Goal: Transaction & Acquisition: Purchase product/service

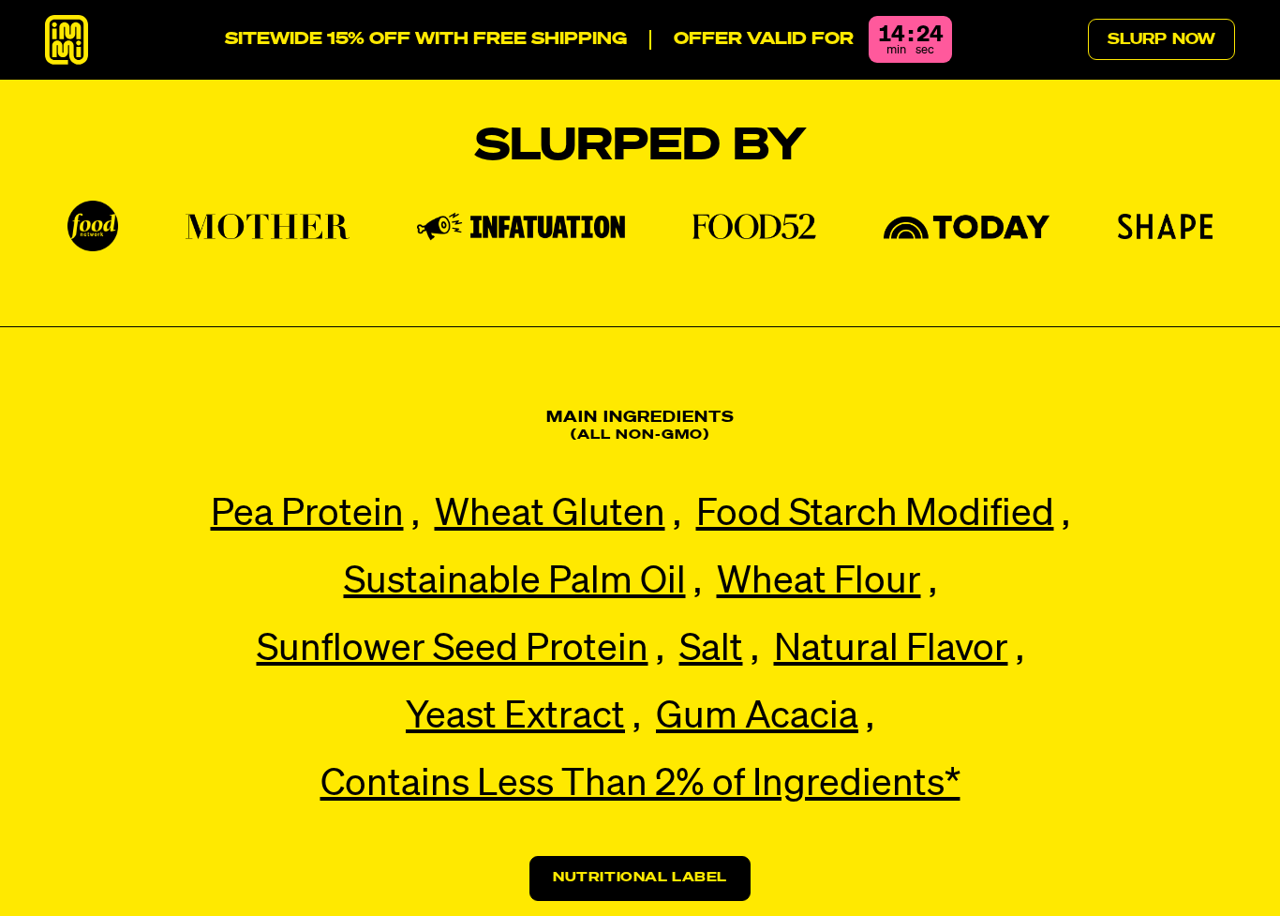
scroll to position [4097, 0]
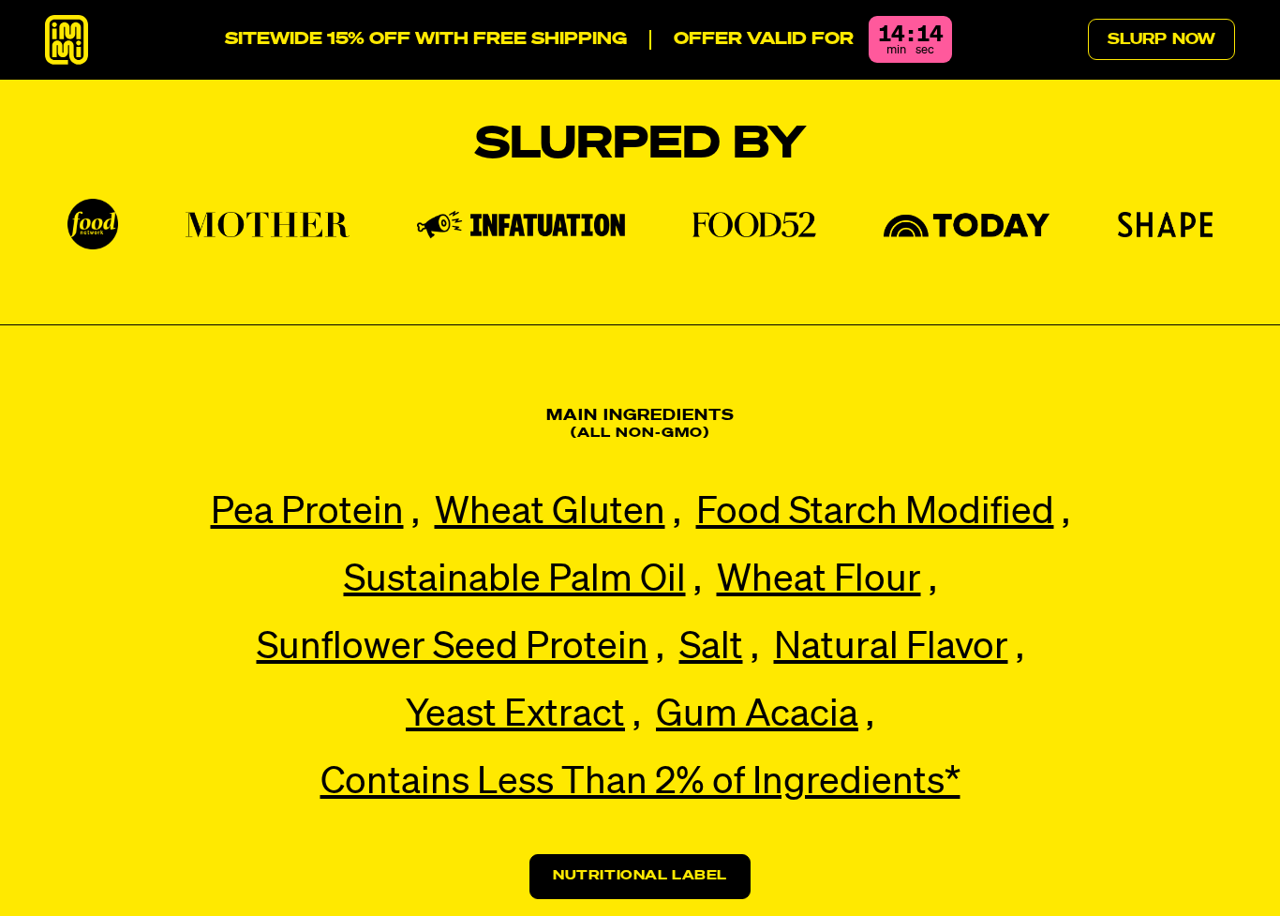
click at [732, 832] on link "Nutritional Label" at bounding box center [640, 876] width 221 height 45
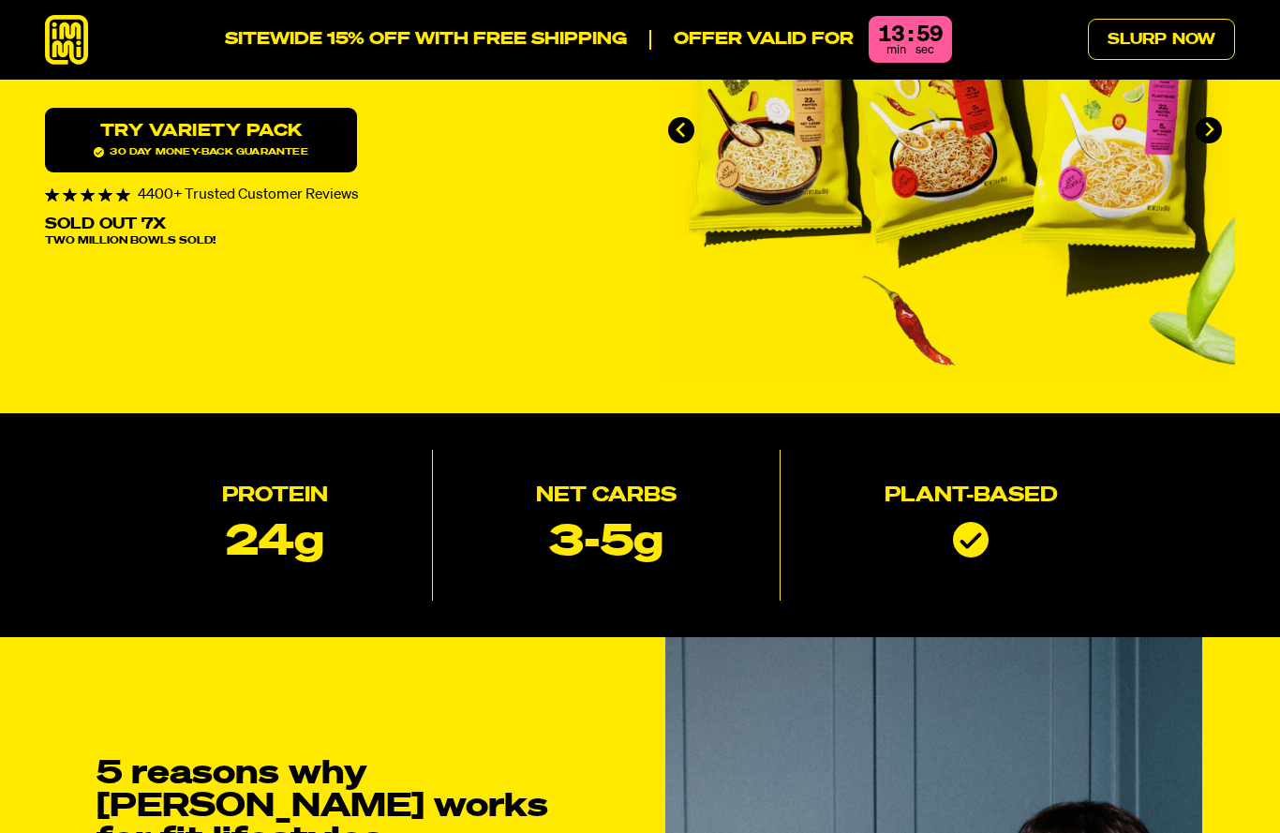
scroll to position [0, 0]
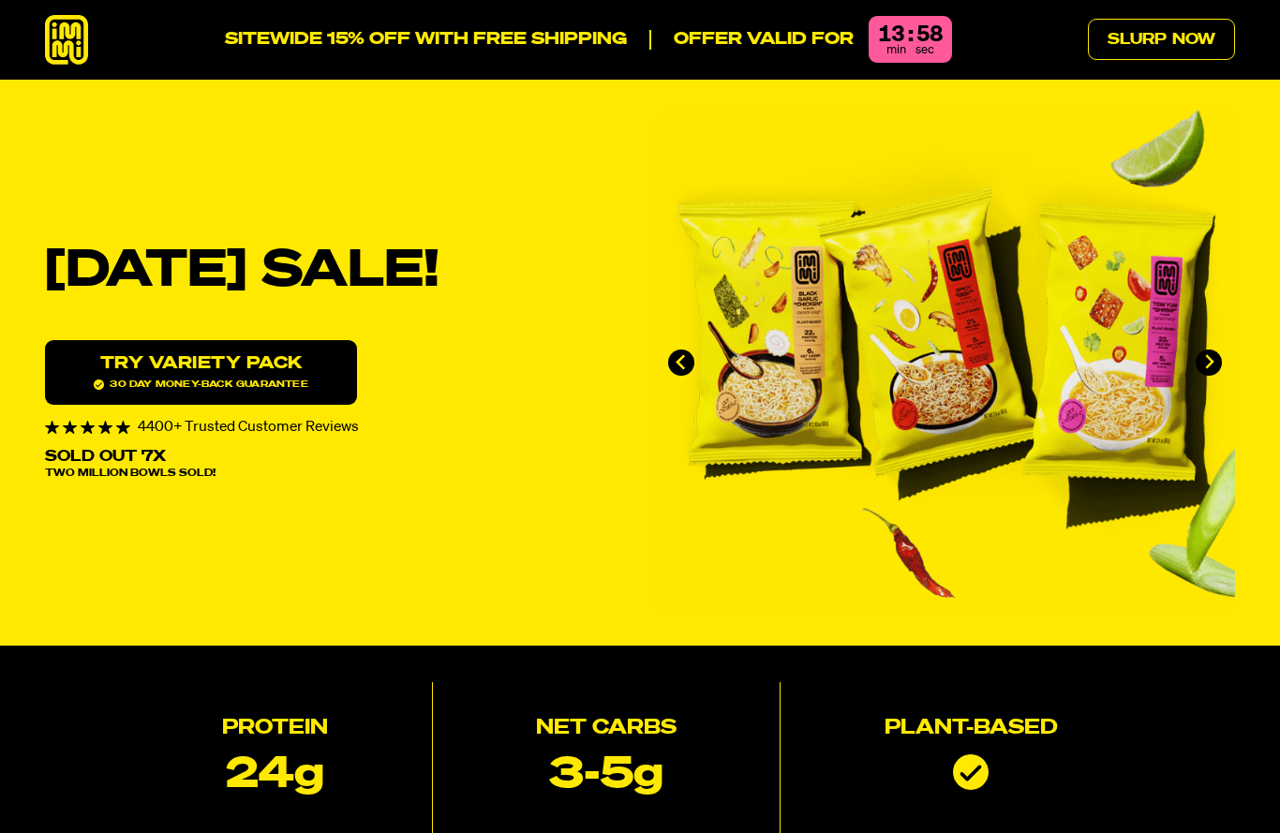
click at [1268, 301] on div "[DATE] SALE! Protein 24g Net Carbs 3-5g Plant-based Try variety Pack 30 day mon…" at bounding box center [640, 363] width 1280 height 506
click at [157, 342] on link "Try variety Pack 30 day money-back guarantee" at bounding box center [201, 372] width 312 height 65
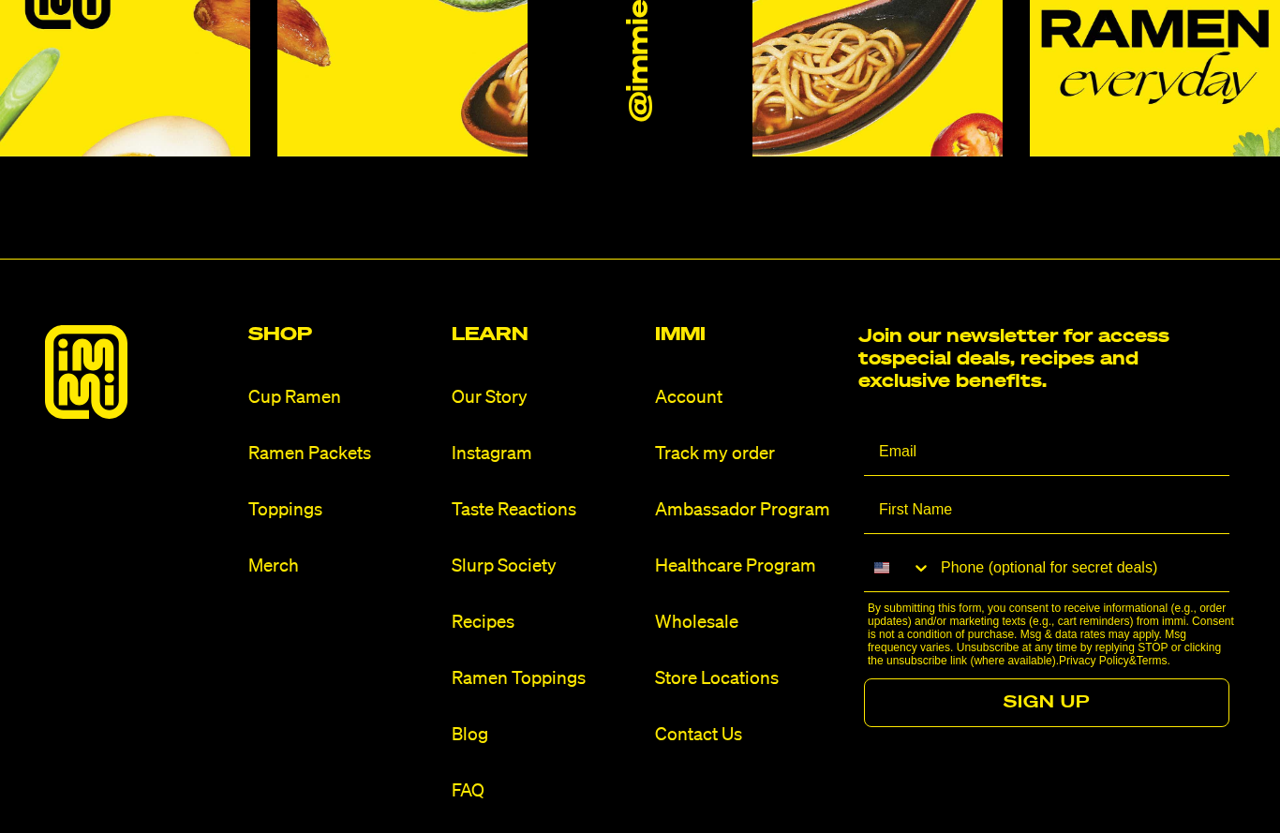
scroll to position [11050, 0]
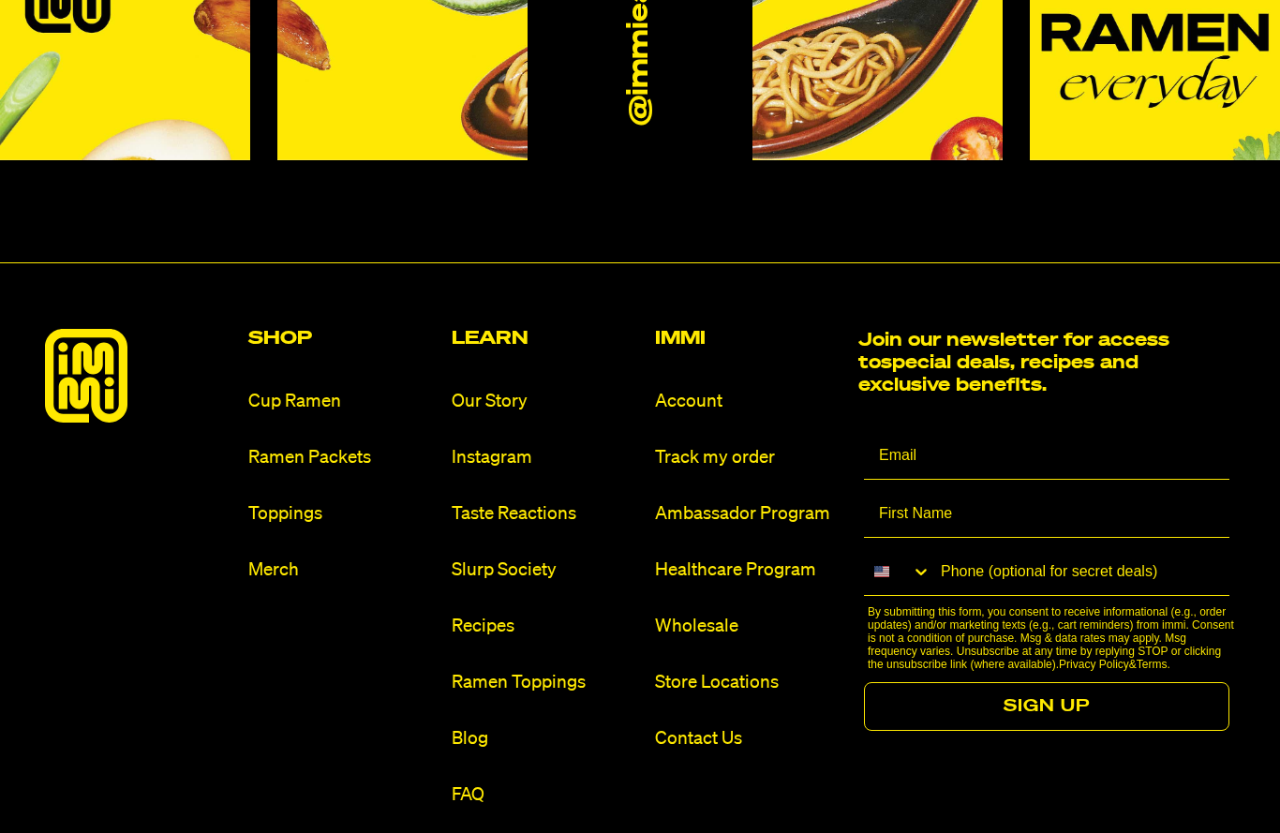
click at [259, 329] on div "Shop Cup Ramen Ramen Packets Toppings Merch" at bounding box center [342, 571] width 188 height 484
click at [283, 329] on h2 "Shop" at bounding box center [342, 338] width 188 height 19
click at [282, 329] on h2 "Shop" at bounding box center [342, 338] width 188 height 19
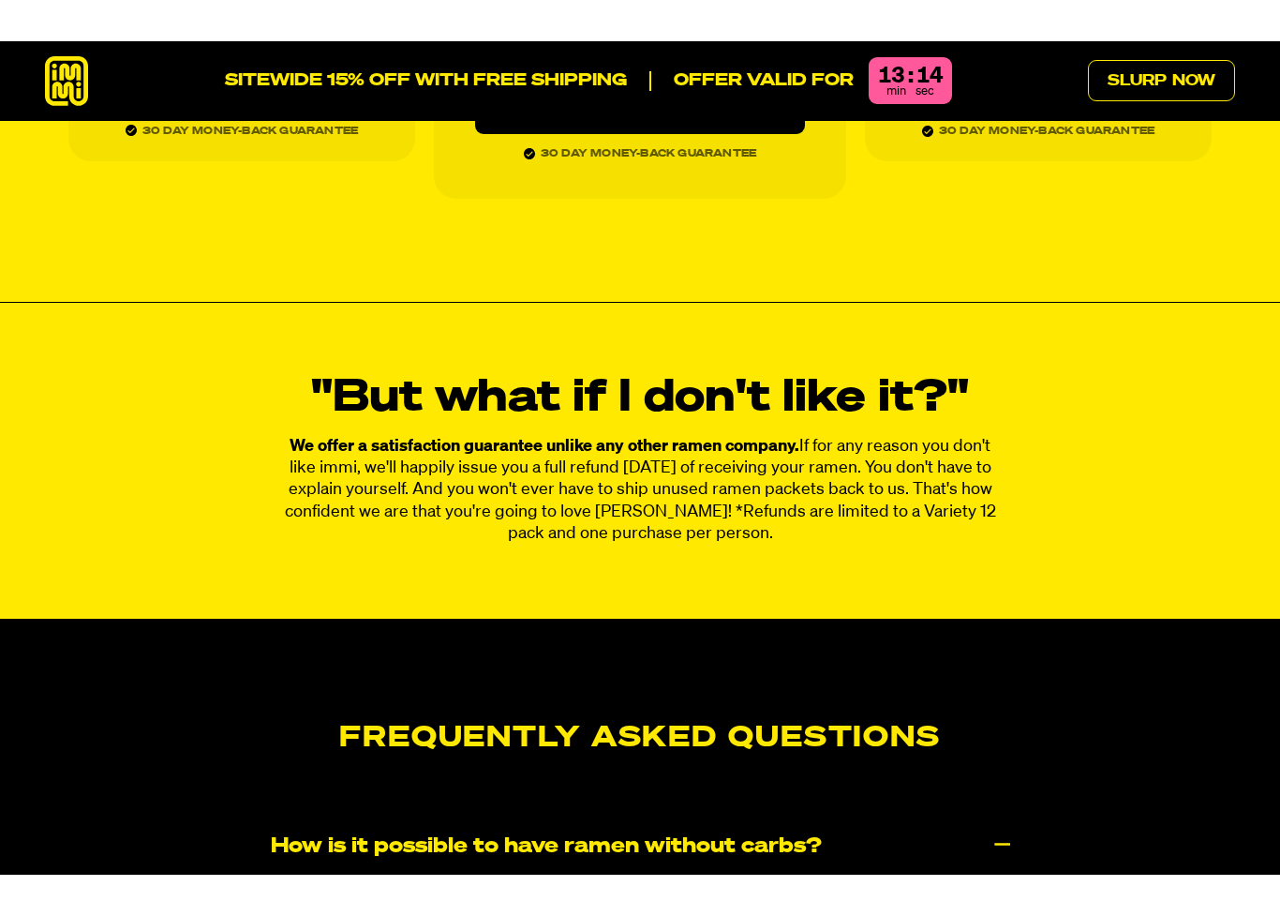
scroll to position [9157, 0]
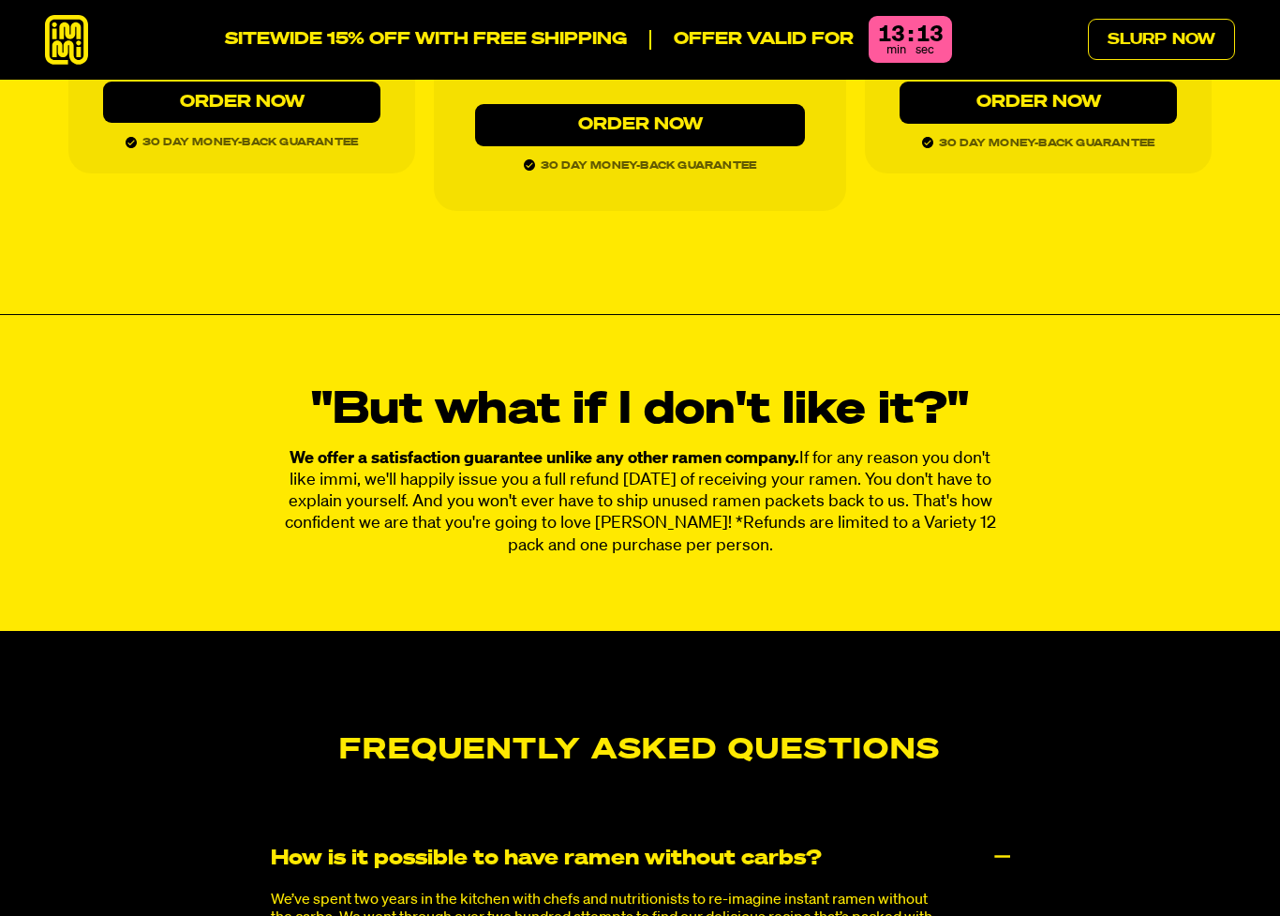
click at [1170, 36] on link "Slurp Now" at bounding box center [1161, 39] width 147 height 41
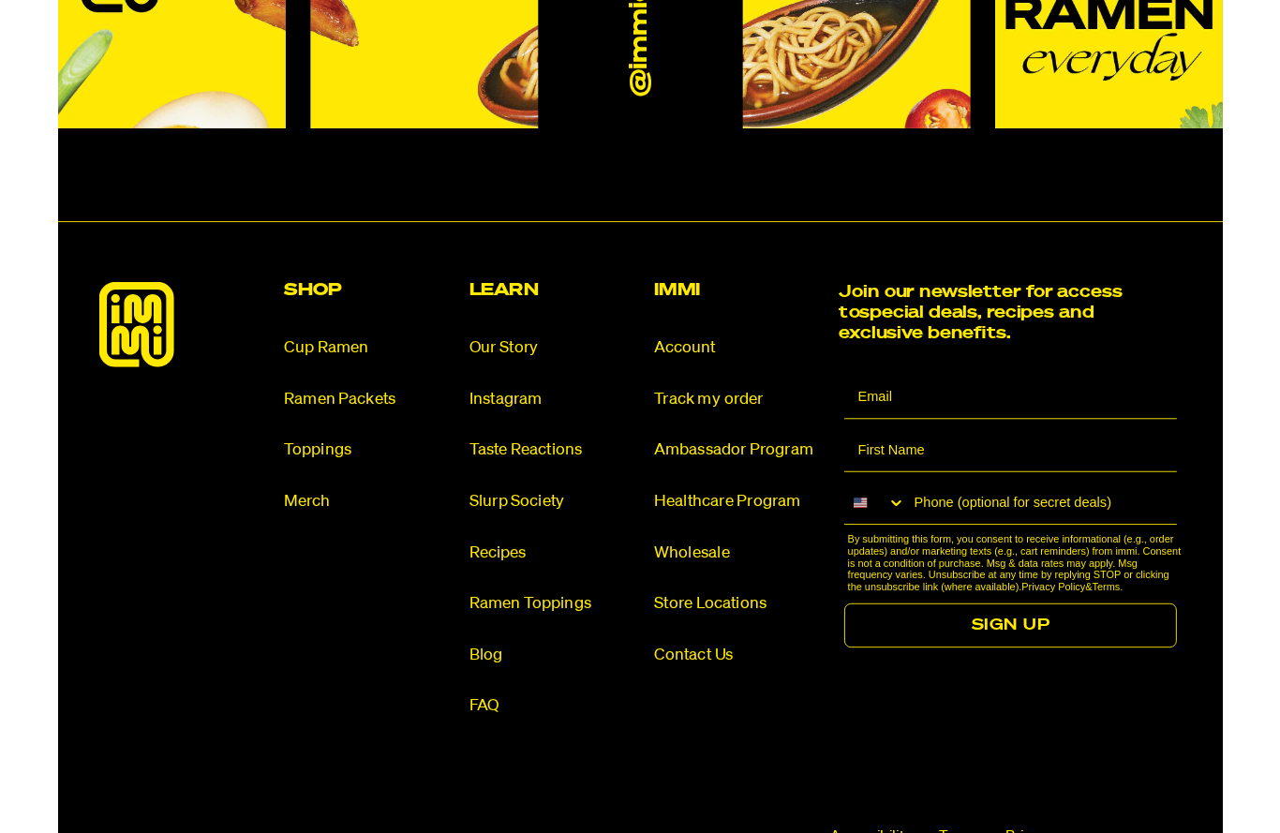
scroll to position [11097, 0]
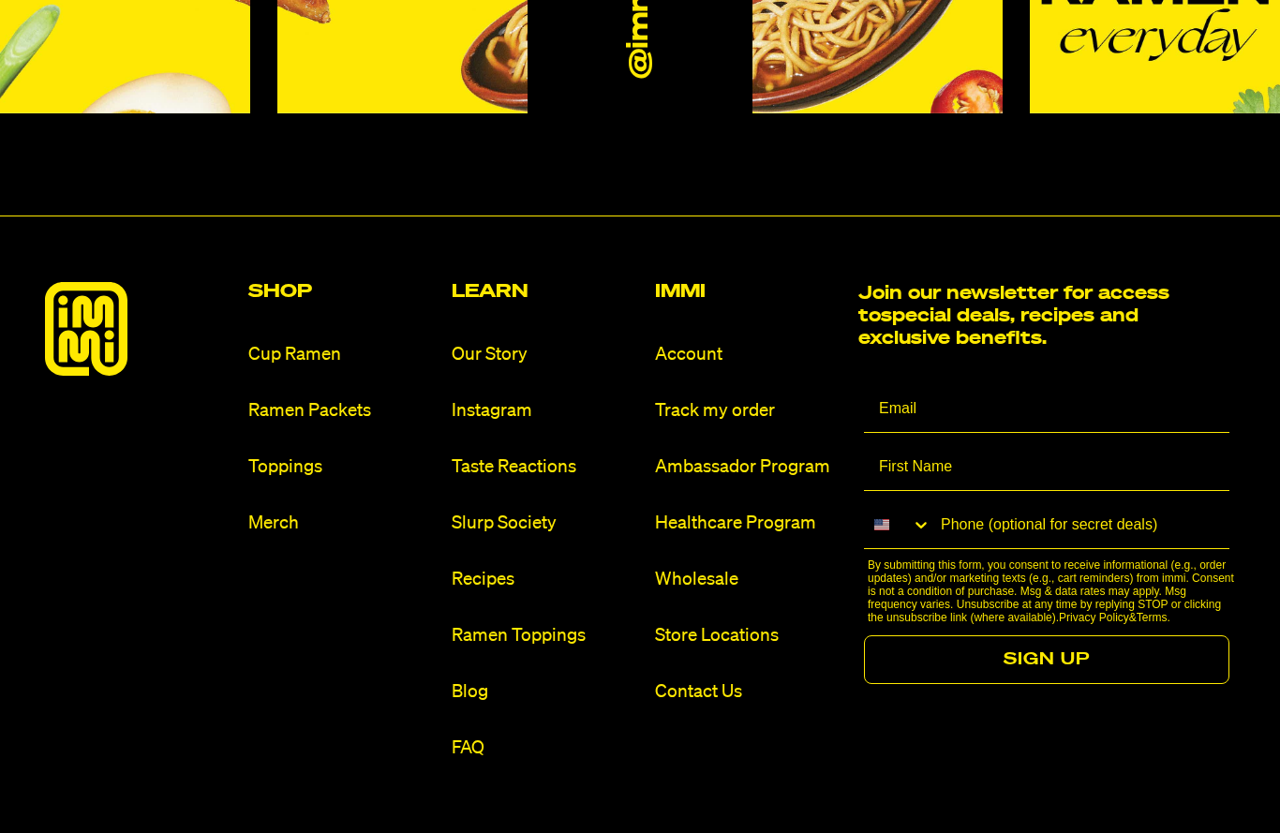
click at [958, 502] on input "Phone (optional for secret deals)" at bounding box center [1081, 525] width 298 height 46
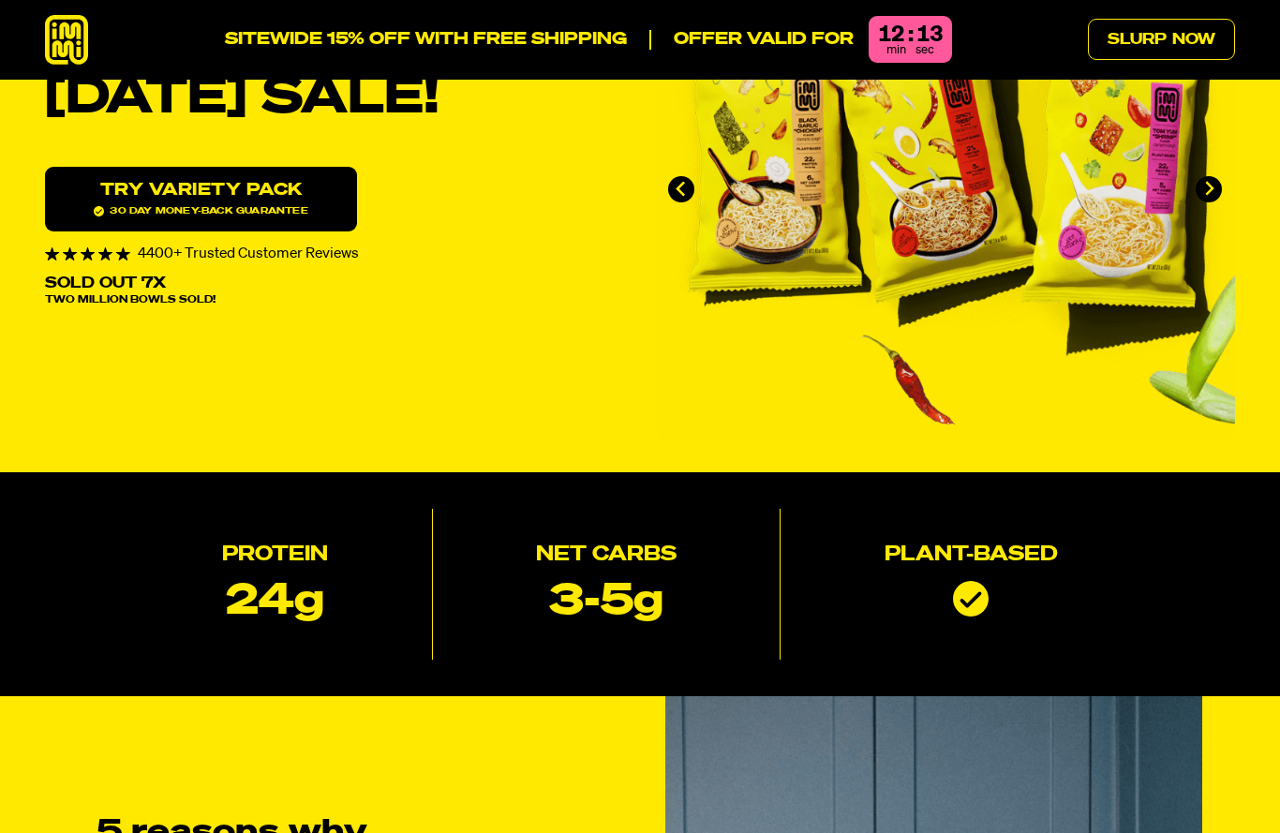
scroll to position [0, 0]
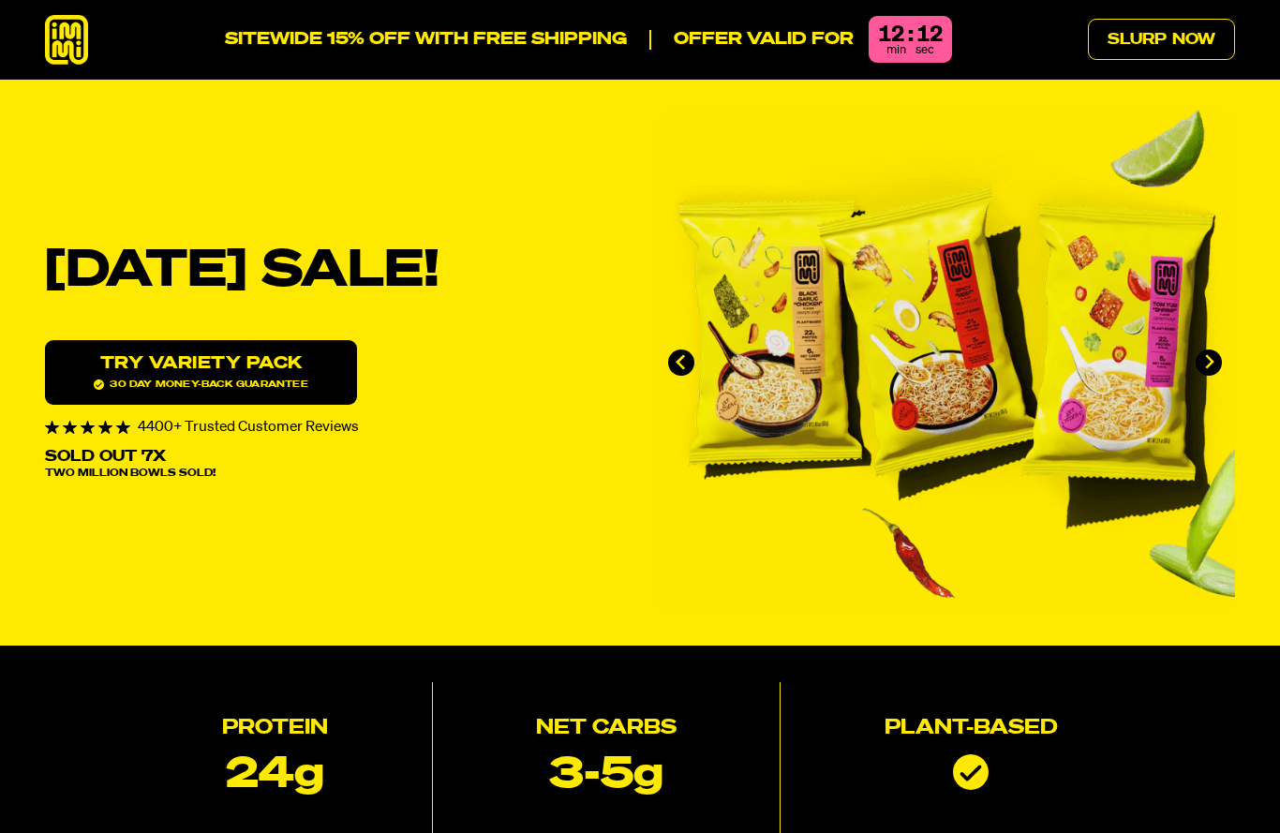
click at [1172, 43] on link "Slurp Now" at bounding box center [1161, 39] width 147 height 41
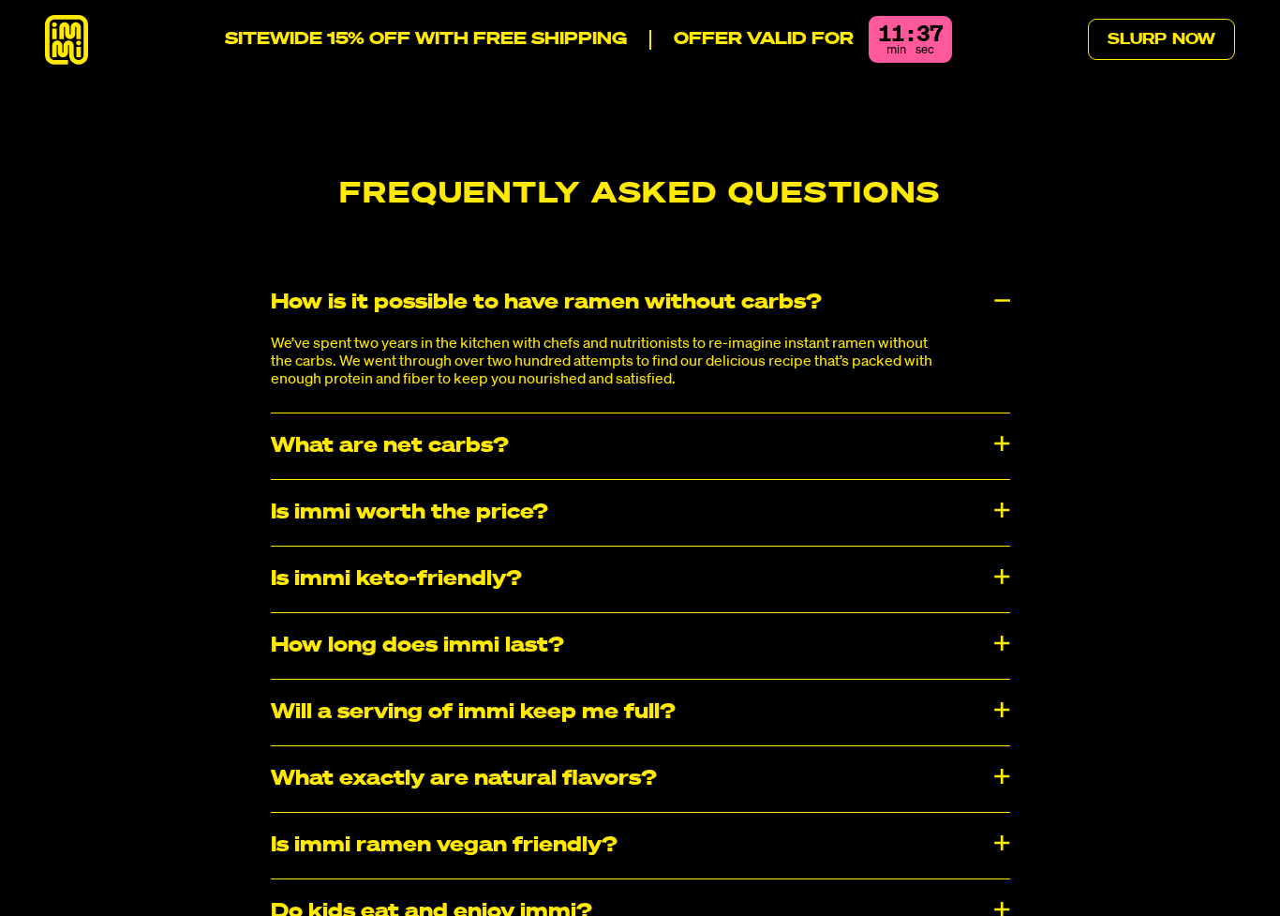
scroll to position [9714, 0]
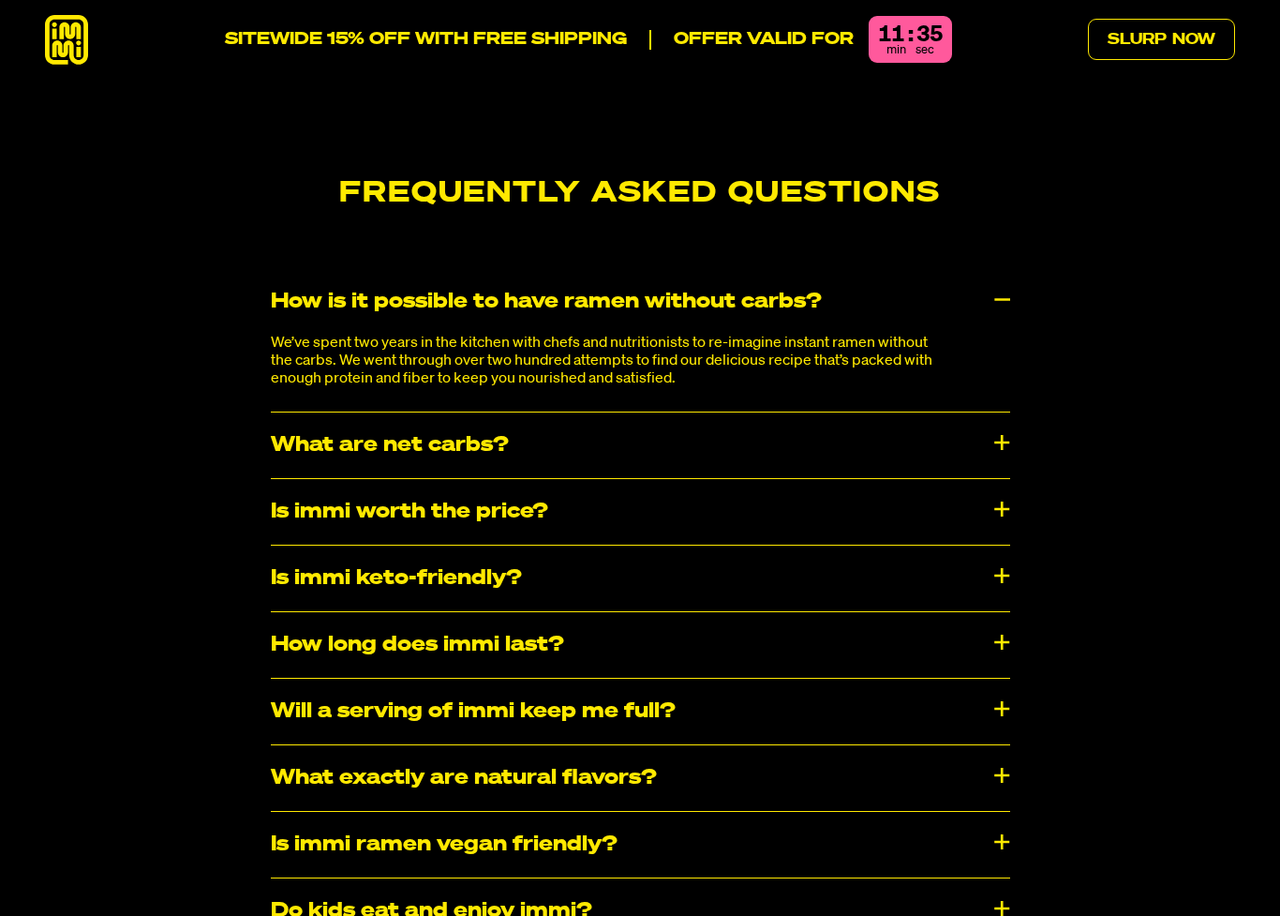
click at [1233, 832] on div "Frequently Asked Questions How is it possible to have ramen without carbs? We’v…" at bounding box center [640, 671] width 1280 height 984
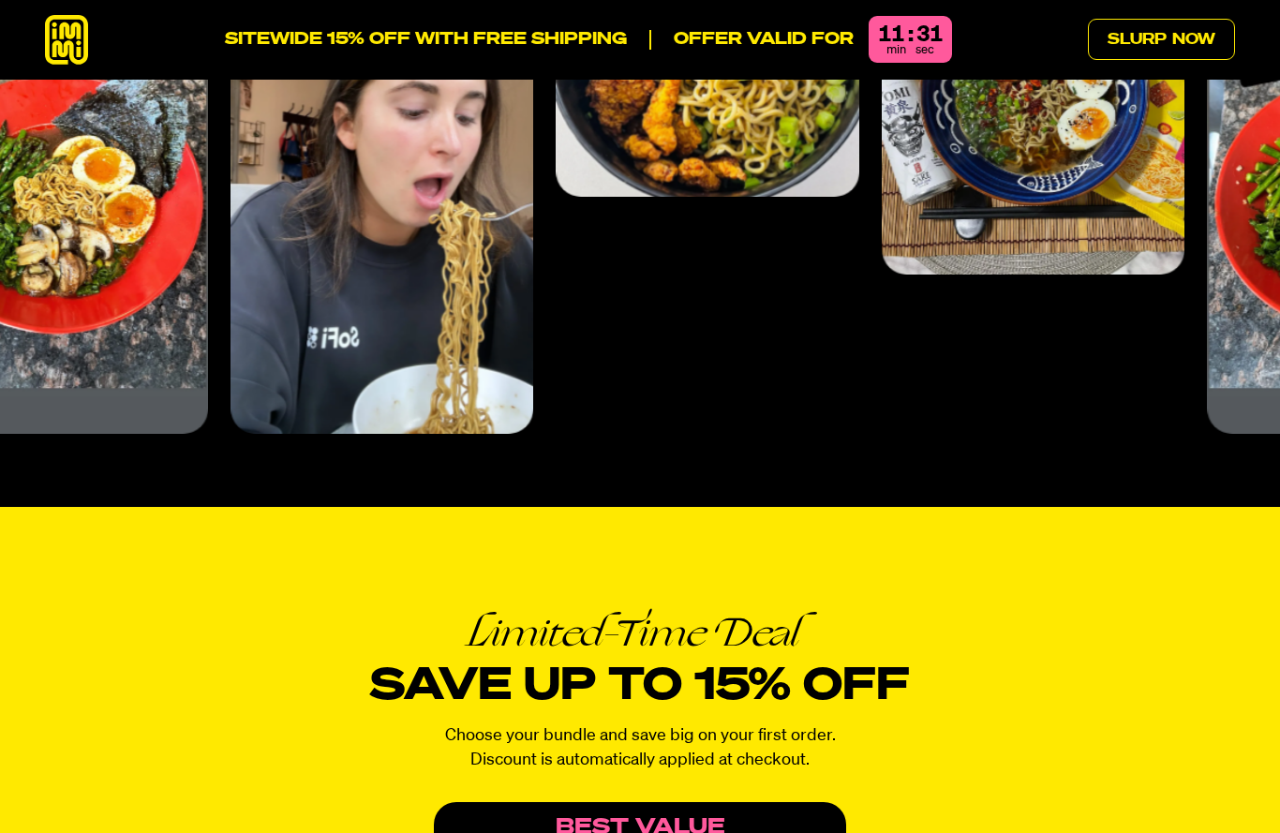
scroll to position [7743, 0]
